Goal: Task Accomplishment & Management: Manage account settings

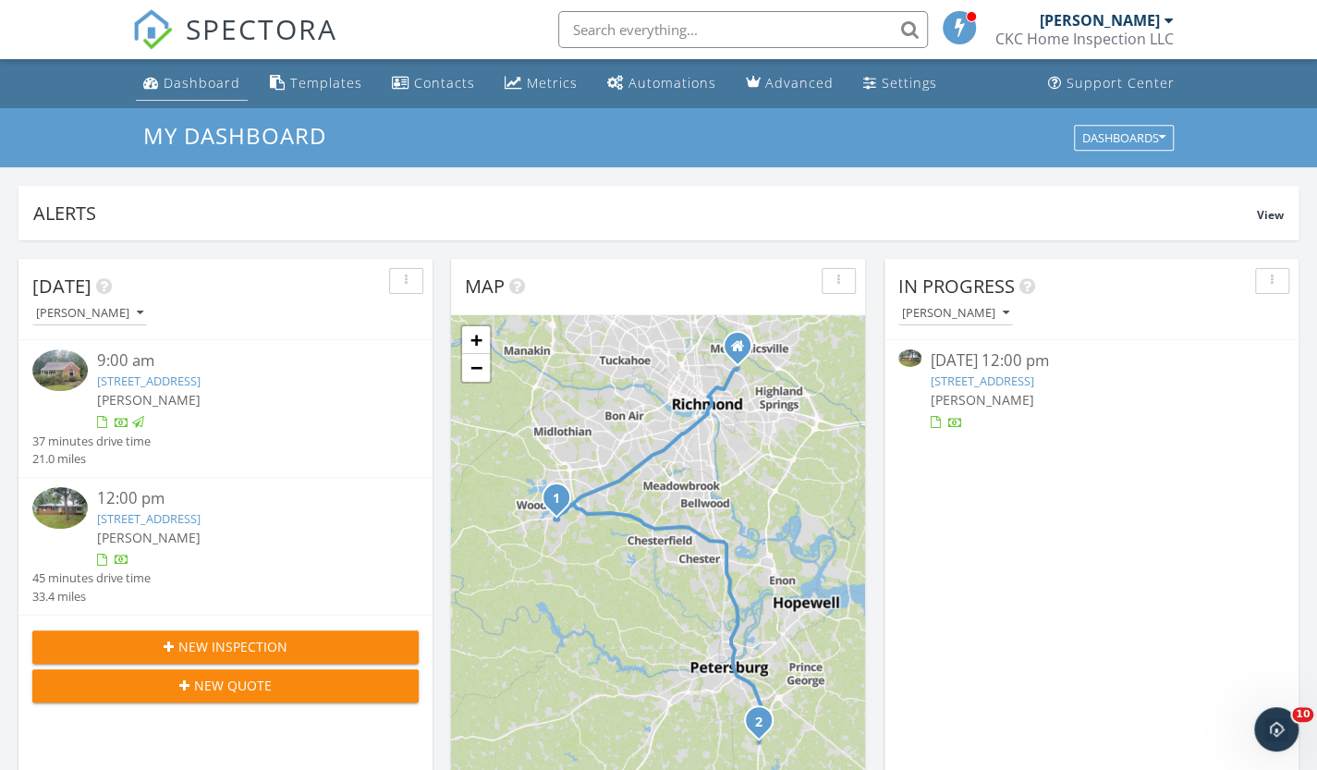
click at [185, 82] on div "Dashboard" at bounding box center [202, 83] width 77 height 18
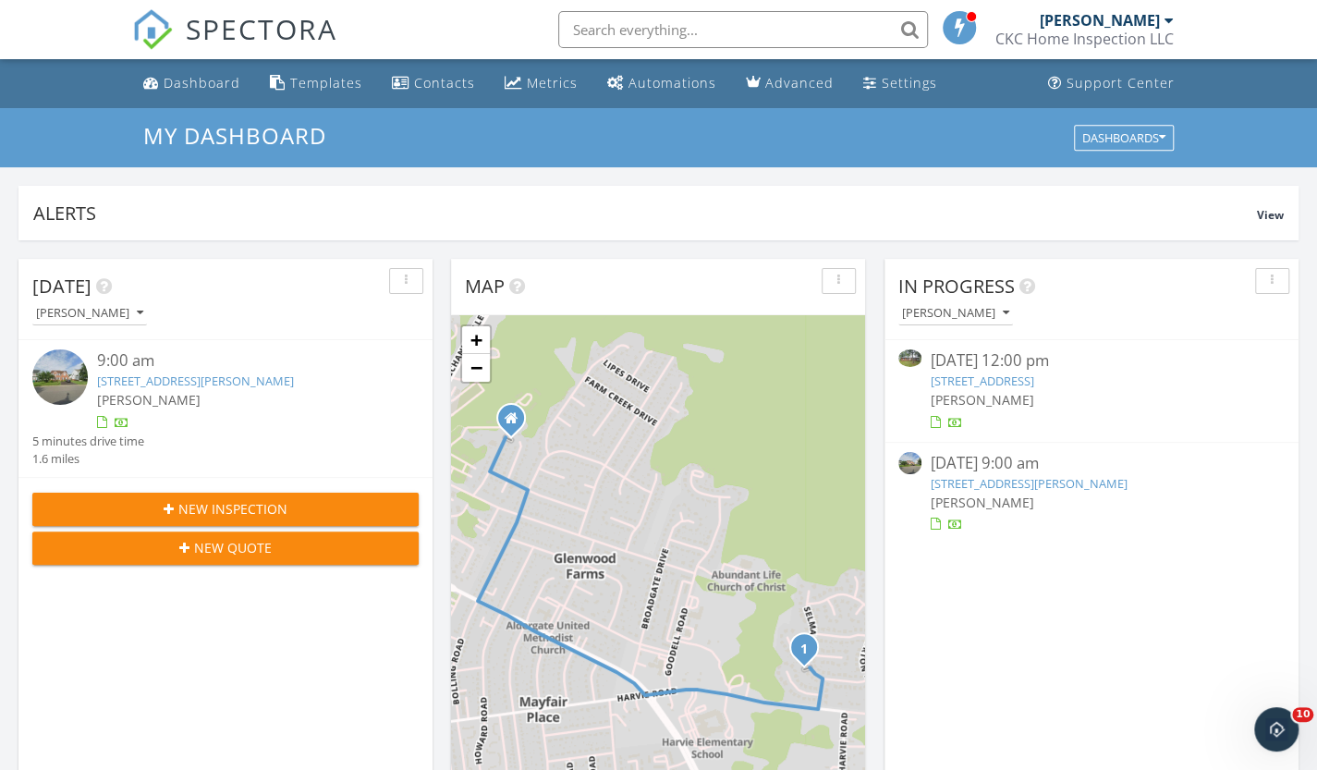
click at [1002, 373] on link "12500 Gravelbrook Rd, Petersburg, VA 23805" at bounding box center [983, 381] width 104 height 17
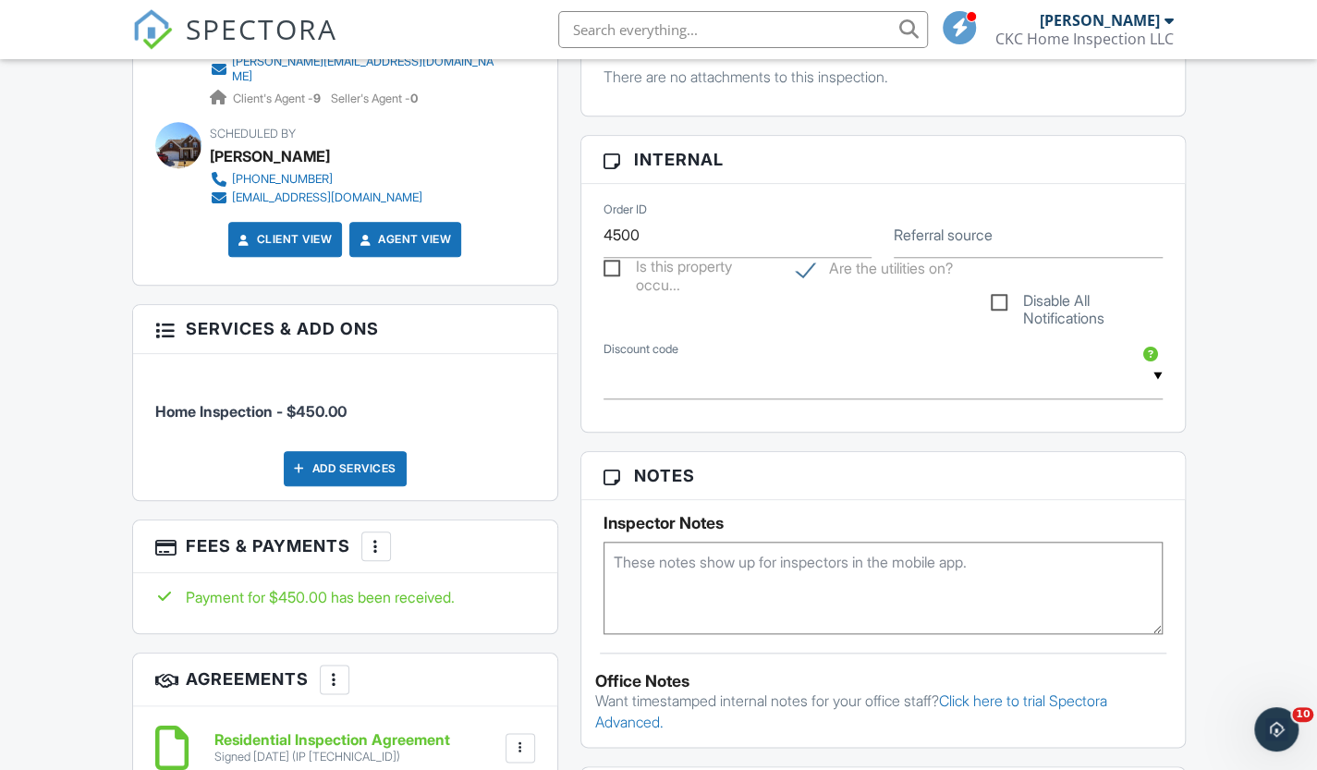
scroll to position [924, 0]
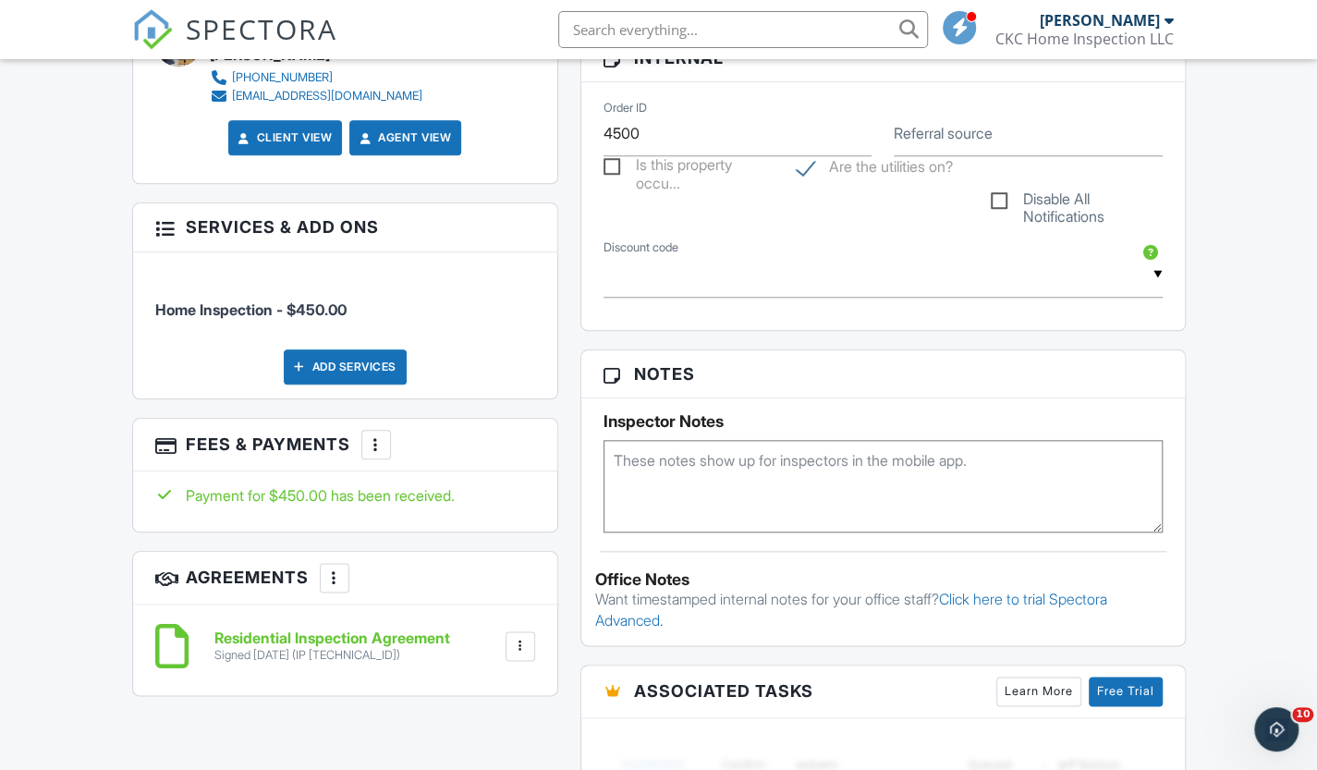
click at [385, 435] on div at bounding box center [376, 444] width 18 height 18
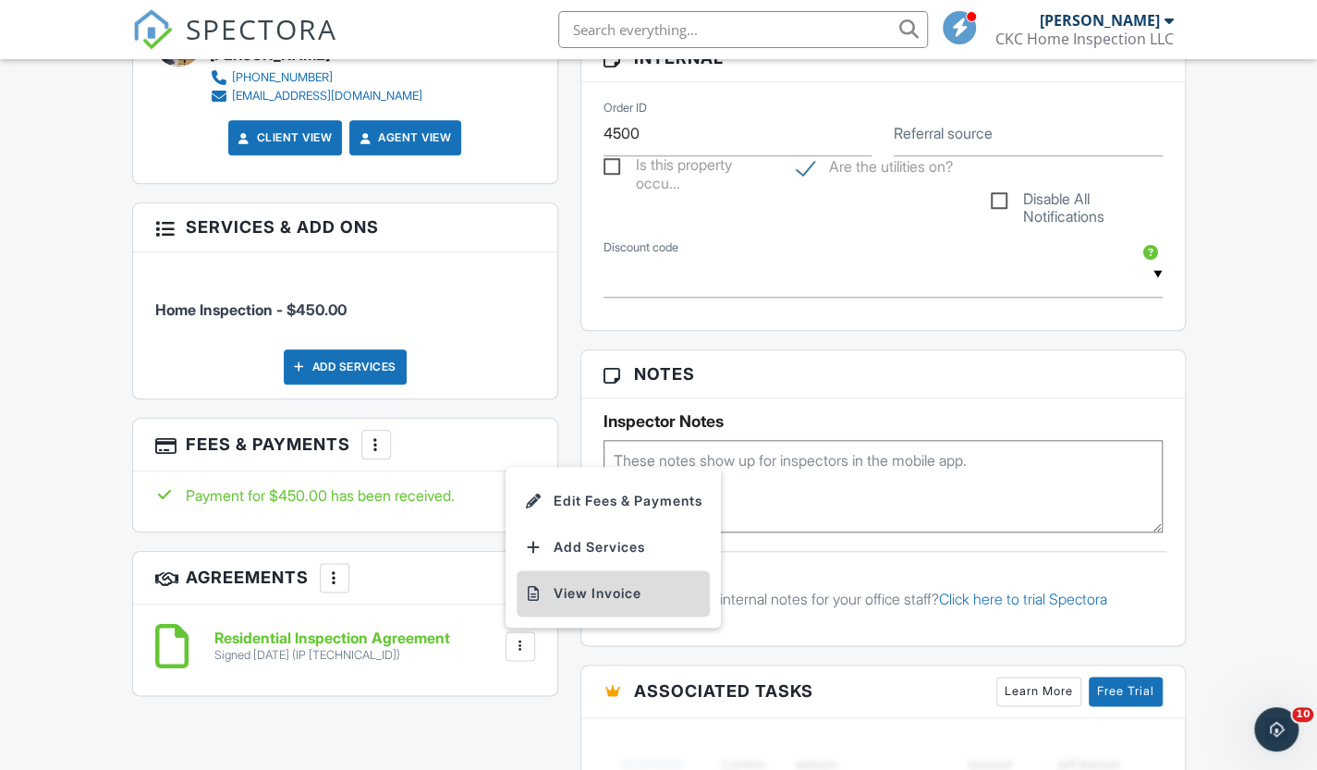
click at [600, 579] on li "View Invoice" at bounding box center [613, 593] width 193 height 46
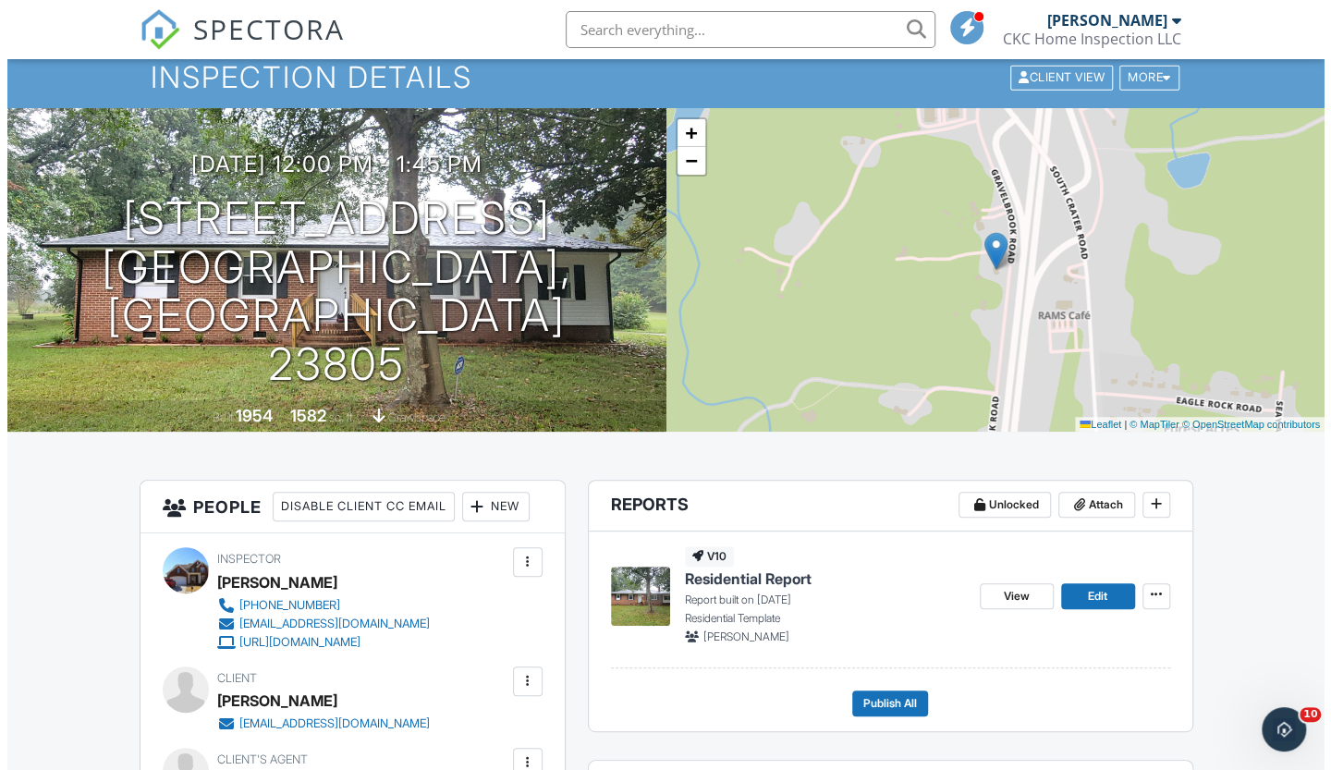
scroll to position [0, 0]
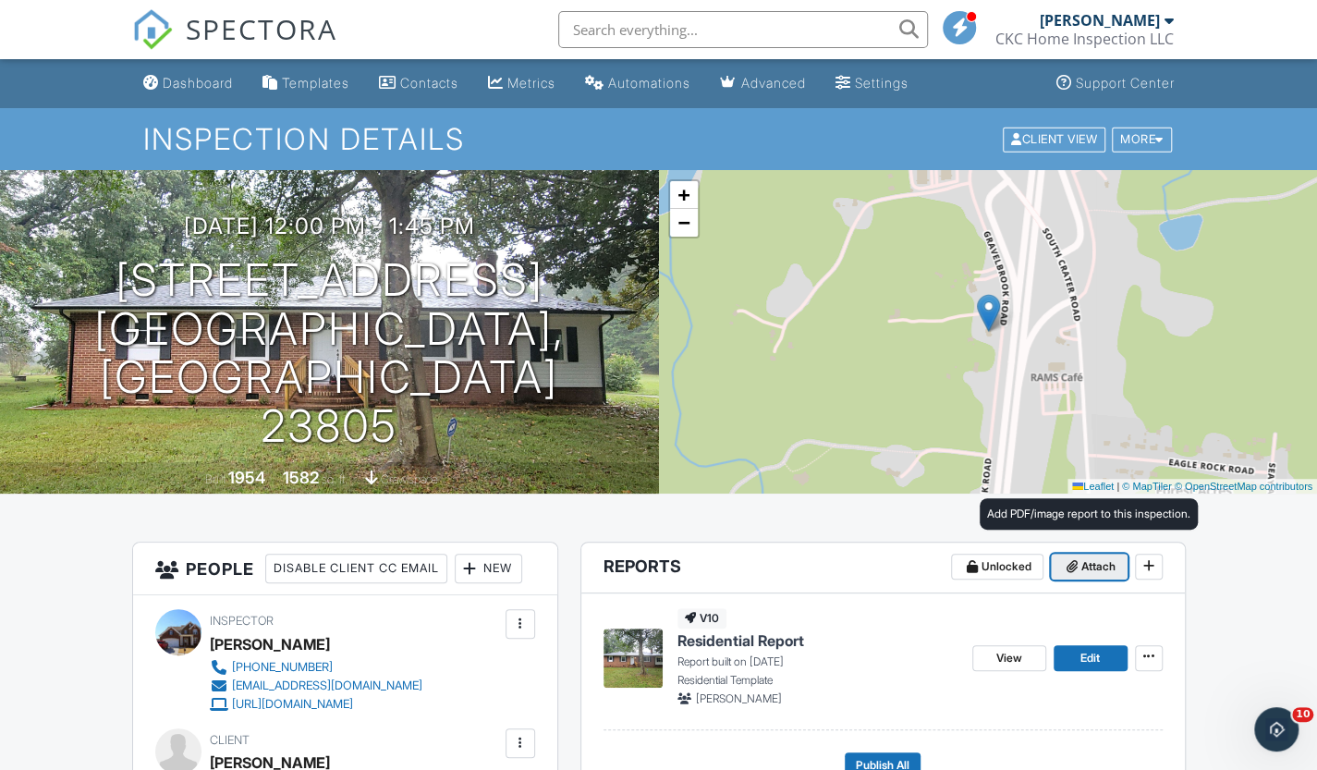
click at [1083, 564] on span "Attach" at bounding box center [1098, 566] width 34 height 18
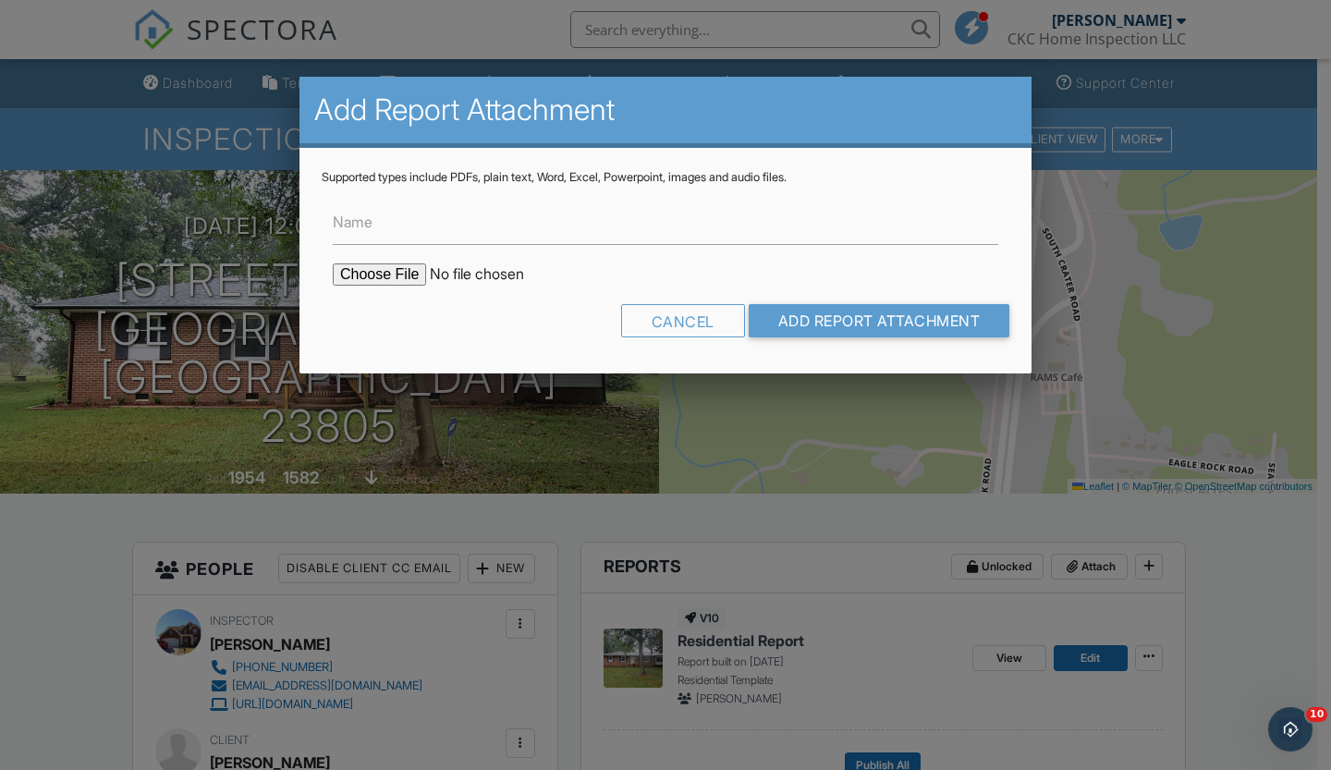
click at [382, 267] on input "file" at bounding box center [490, 274] width 314 height 22
type input "C:\fakepath\Invoice - 09_27_2025 12_00 pm - 12500 Gravelbrook Rd.pdf"
click at [854, 318] on input "Add Report Attachment" at bounding box center [880, 320] width 262 height 33
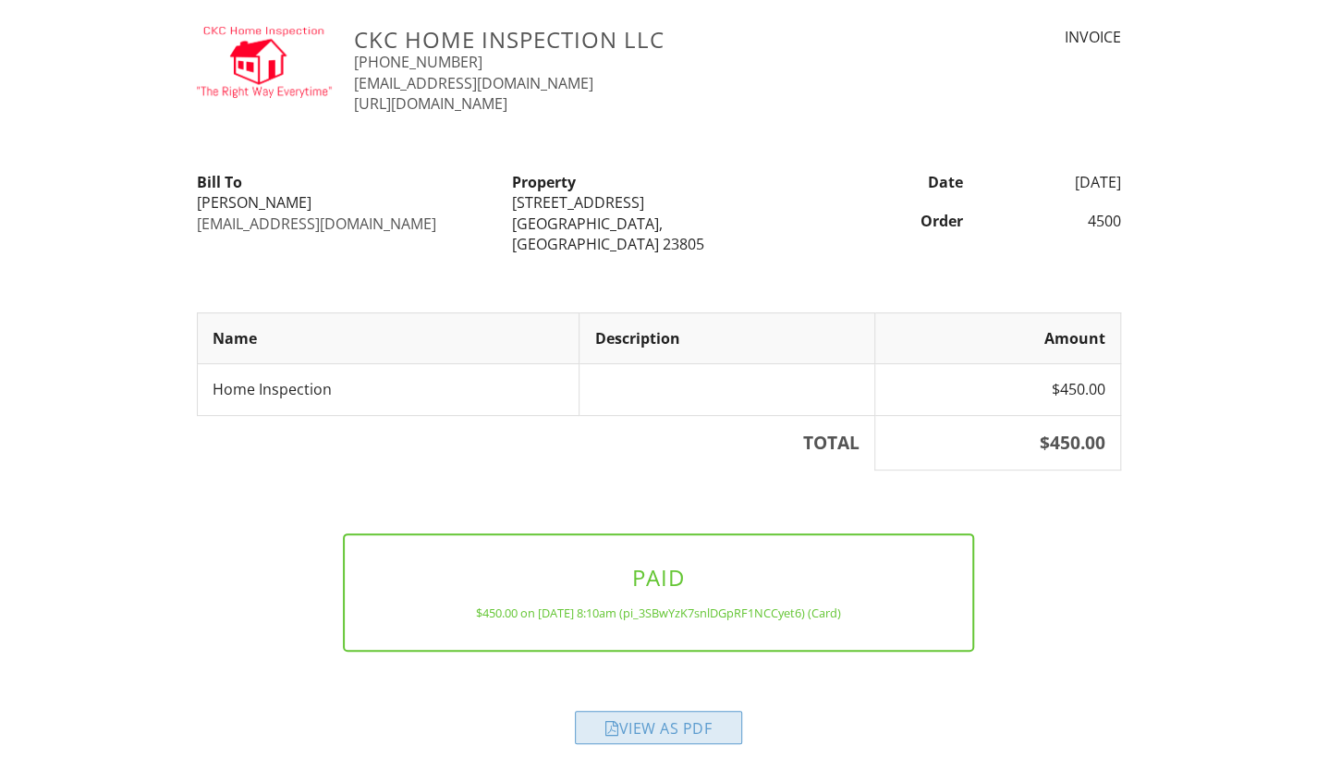
click at [693, 733] on div "View as PDF" at bounding box center [658, 727] width 167 height 33
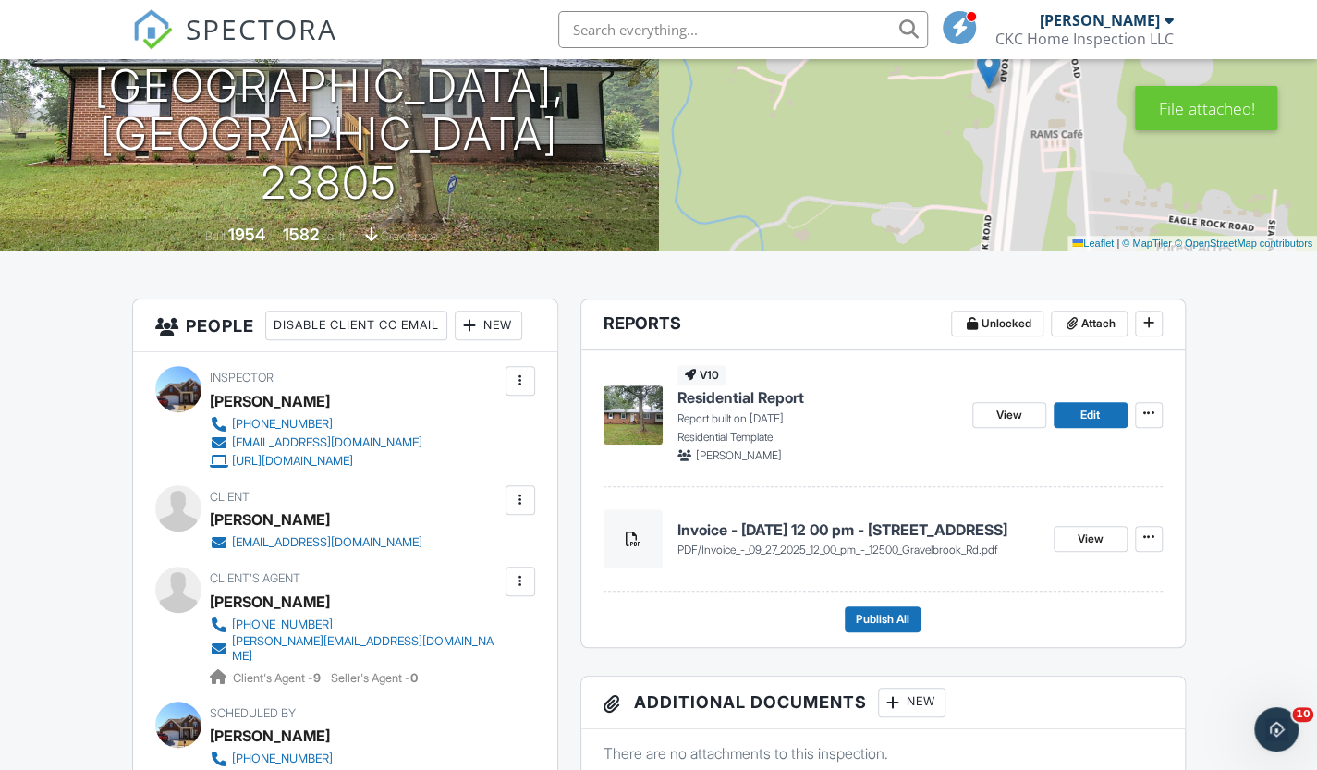
click at [630, 422] on img at bounding box center [633, 414] width 59 height 59
